Goal: Transaction & Acquisition: Purchase product/service

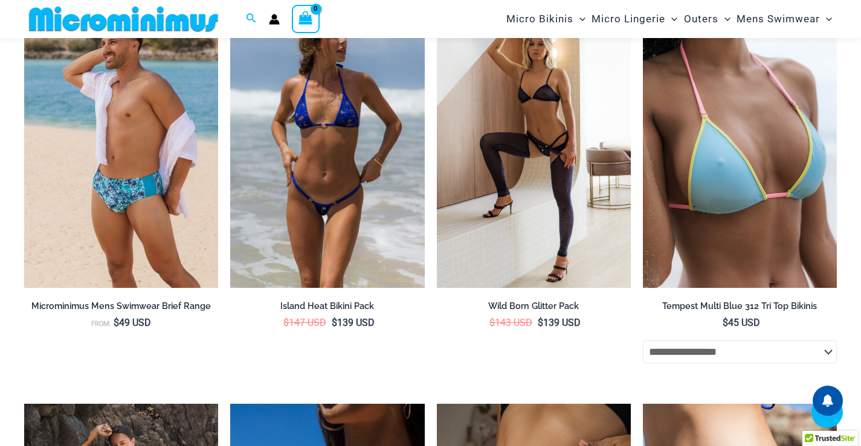
scroll to position [2570, 0]
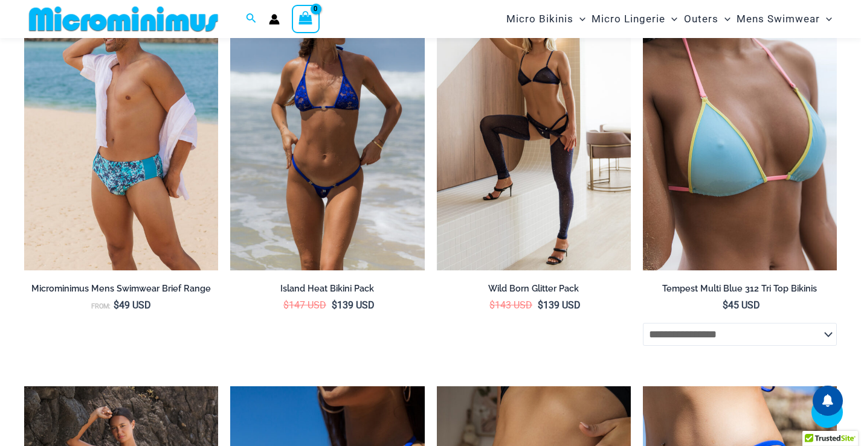
click at [343, 155] on img at bounding box center [327, 124] width 194 height 291
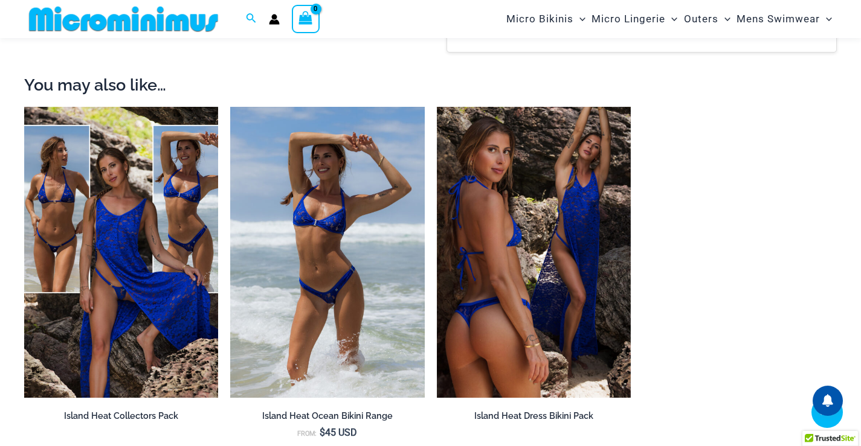
scroll to position [1744, 0]
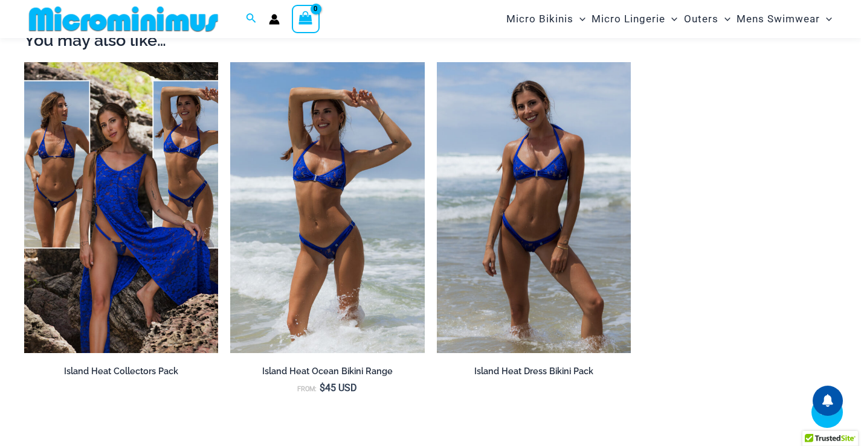
click at [545, 217] on img at bounding box center [534, 207] width 194 height 291
click at [550, 180] on img at bounding box center [534, 207] width 194 height 291
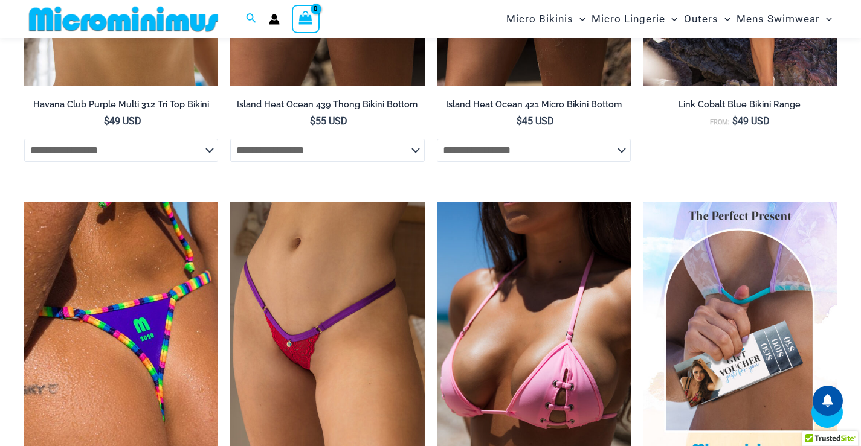
scroll to position [2374, 0]
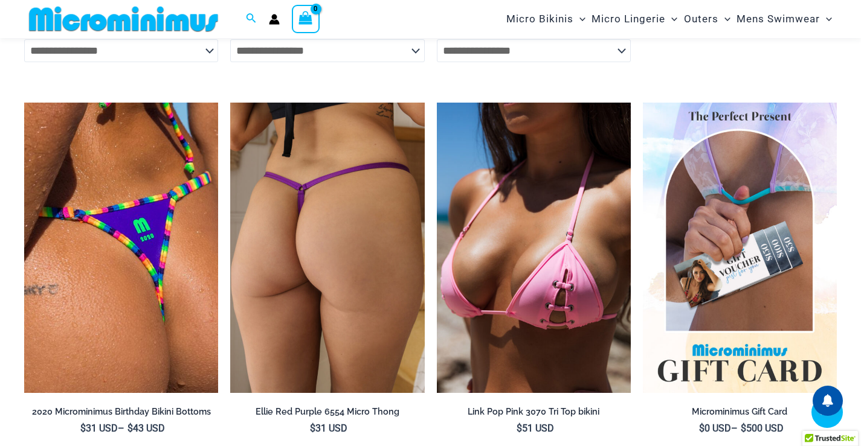
click at [354, 248] on img at bounding box center [327, 248] width 194 height 291
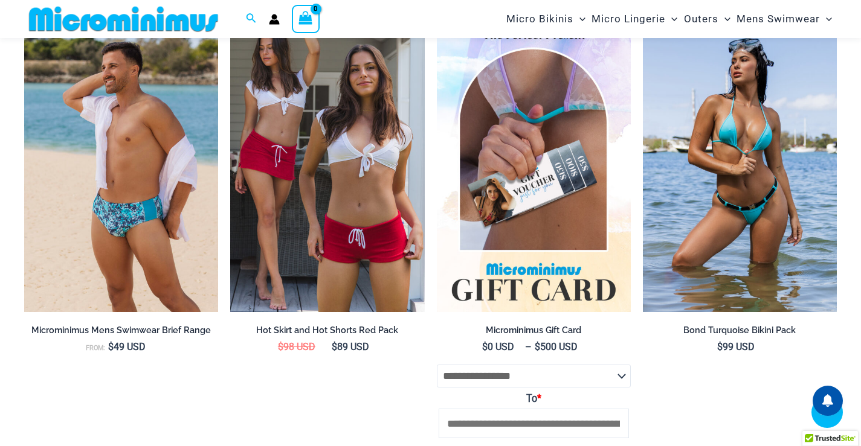
scroll to position [2103, 0]
